Goal: Check status: Check status

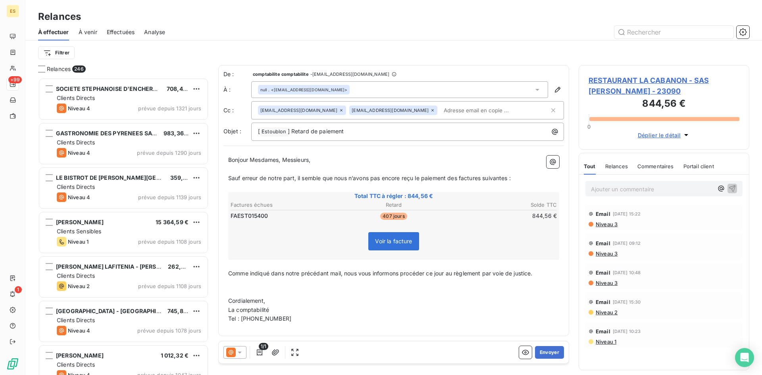
scroll to position [291, 165]
click at [641, 30] on input "text" at bounding box center [673, 32] width 119 height 13
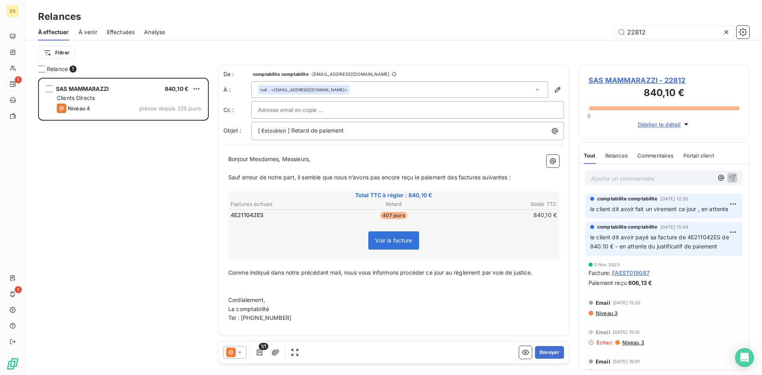
click at [652, 210] on span "le client dit avoir fait un virement ce jour , en attente" at bounding box center [659, 208] width 138 height 7
click at [709, 205] on span "le client dit avoir fait un virement ce jour , en attente" at bounding box center [659, 208] width 138 height 7
click at [727, 203] on html "ES 1 1 Relances À effectuer À venir Effectuées Analyse 22812 Filtrer Relance 1 …" at bounding box center [381, 187] width 762 height 375
click at [649, 208] on html "ES 1 1 Relances À effectuer À venir Effectuées Analyse 22812 Filtrer Relance 1 …" at bounding box center [381, 187] width 762 height 375
click at [596, 206] on span "le client dit avoir fait un virement ce jour , en attente" at bounding box center [659, 208] width 138 height 7
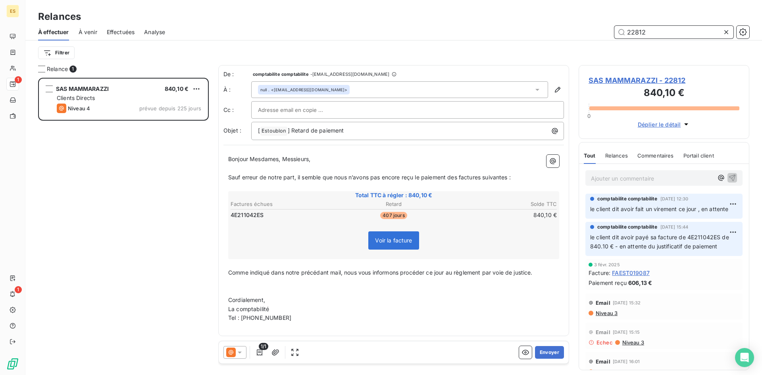
drag, startPoint x: 650, startPoint y: 31, endPoint x: 599, endPoint y: 34, distance: 50.9
click at [599, 34] on div "22812" at bounding box center [462, 32] width 574 height 13
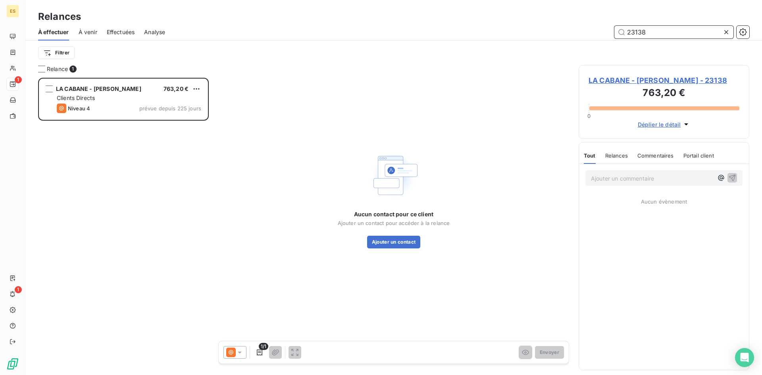
scroll to position [291, 165]
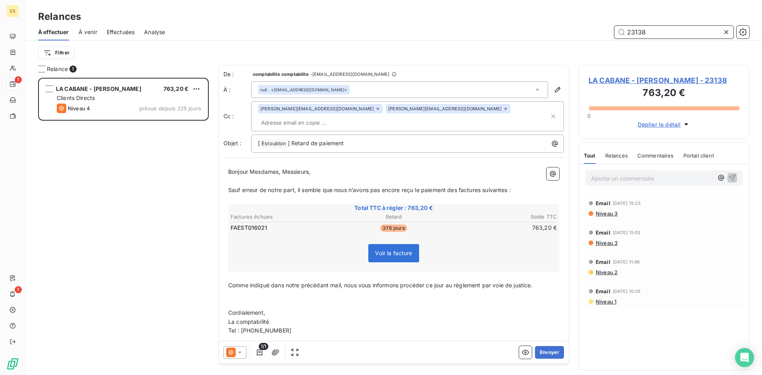
click at [645, 33] on input "23138" at bounding box center [673, 32] width 119 height 13
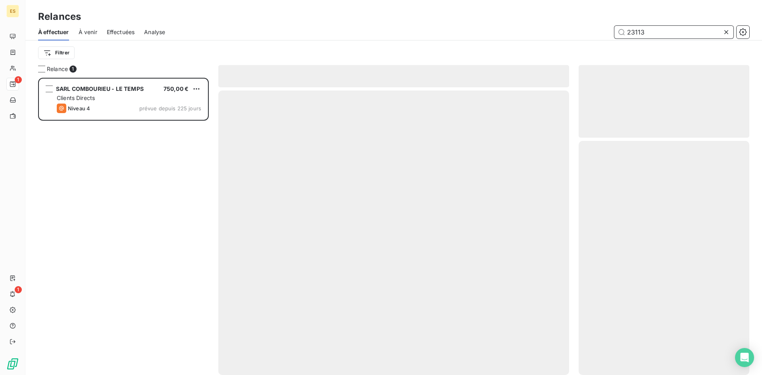
scroll to position [291, 165]
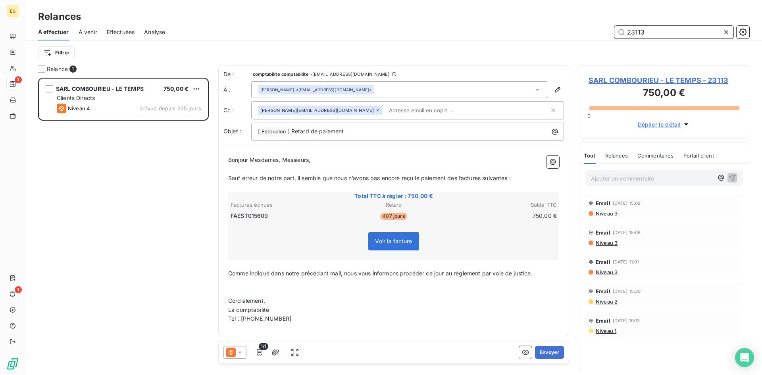
drag, startPoint x: 650, startPoint y: 29, endPoint x: 606, endPoint y: 36, distance: 44.9
click at [606, 36] on div "23113" at bounding box center [462, 32] width 574 height 13
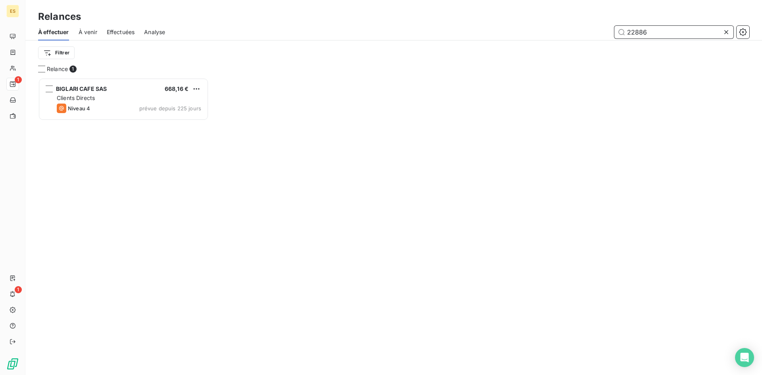
scroll to position [6, 6]
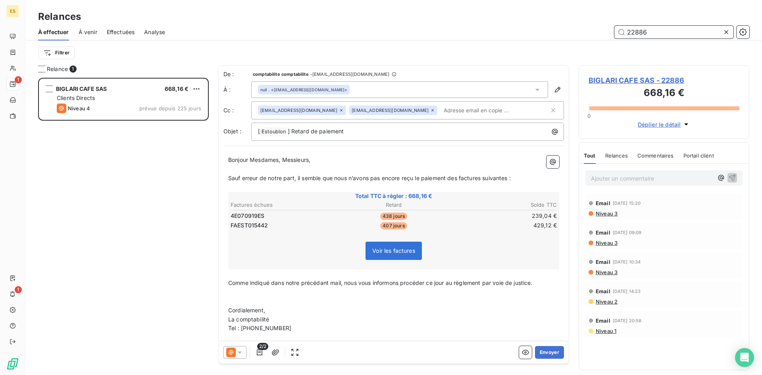
drag, startPoint x: 647, startPoint y: 31, endPoint x: 614, endPoint y: 30, distance: 32.9
click at [614, 30] on div "22886" at bounding box center [462, 32] width 574 height 13
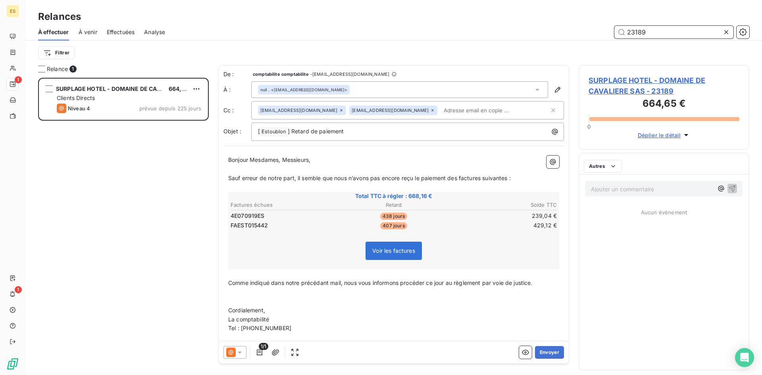
scroll to position [291, 165]
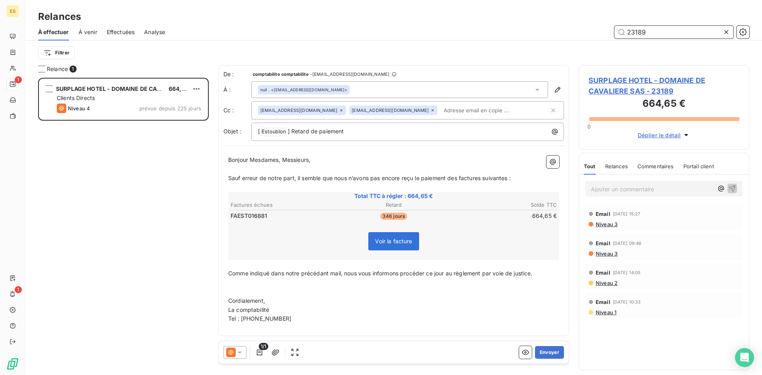
drag, startPoint x: 653, startPoint y: 31, endPoint x: 611, endPoint y: 33, distance: 42.5
click at [611, 33] on div "23189" at bounding box center [462, 32] width 574 height 13
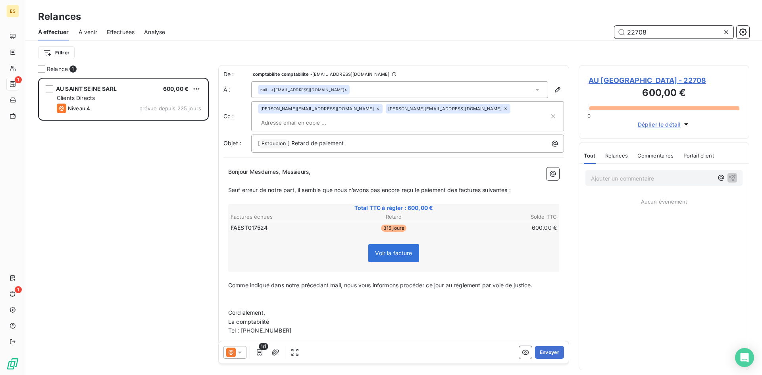
scroll to position [291, 165]
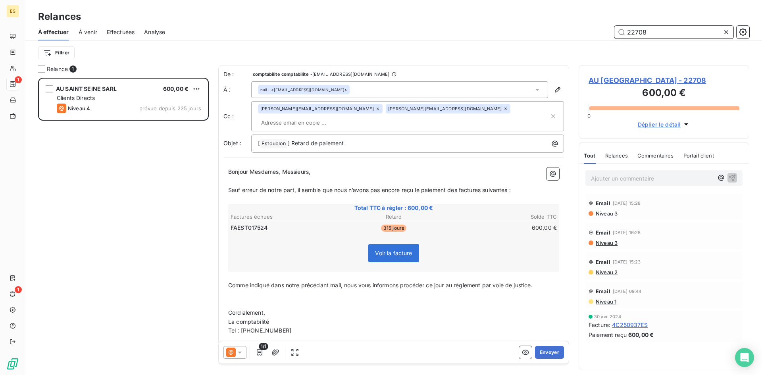
drag, startPoint x: 660, startPoint y: 34, endPoint x: 620, endPoint y: 31, distance: 40.5
click at [620, 31] on input "22708" at bounding box center [673, 32] width 119 height 13
type input "22652"
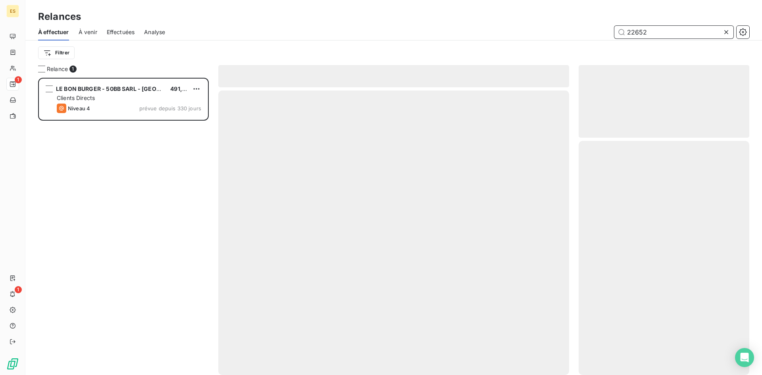
scroll to position [291, 165]
